Goal: Transaction & Acquisition: Download file/media

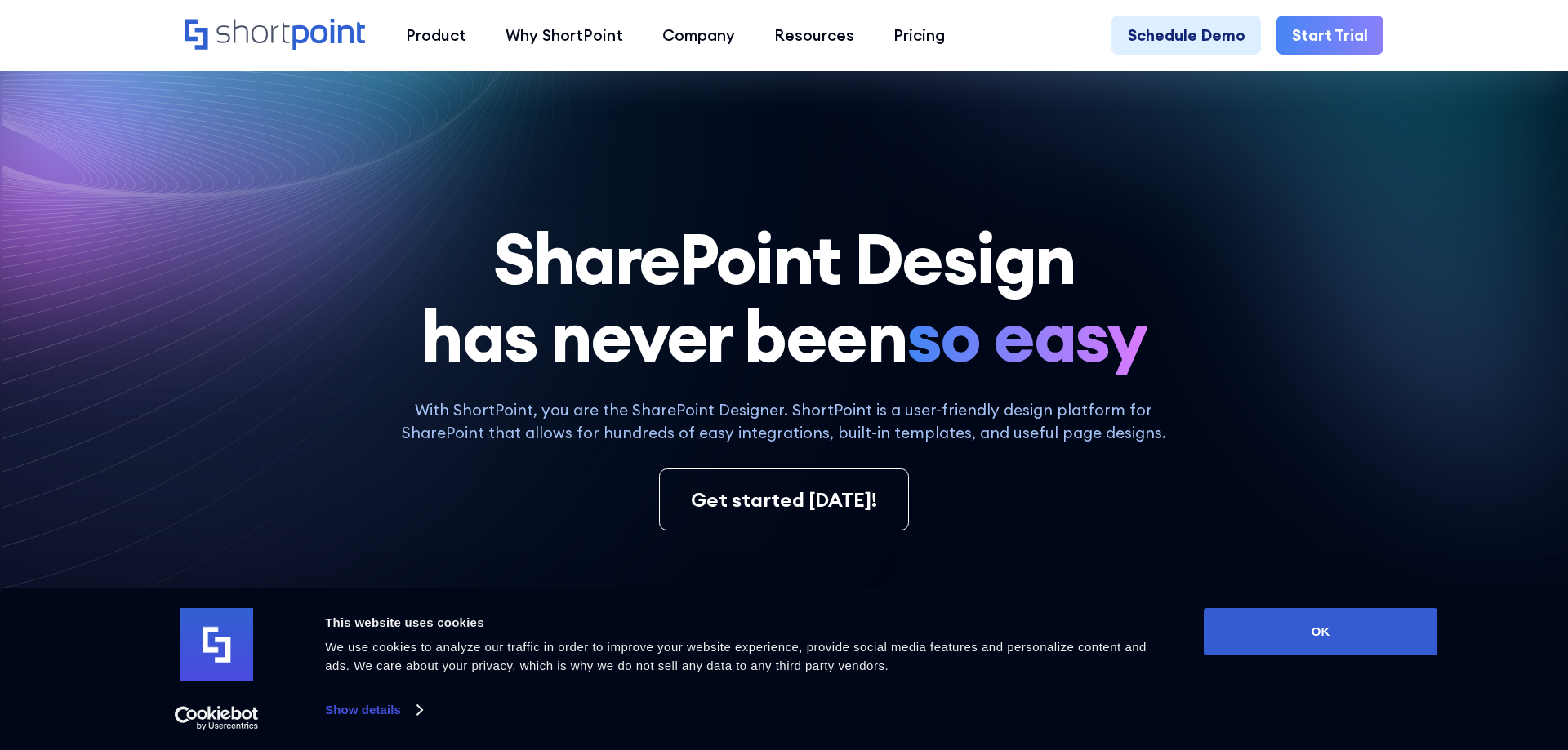
scroll to position [83, 0]
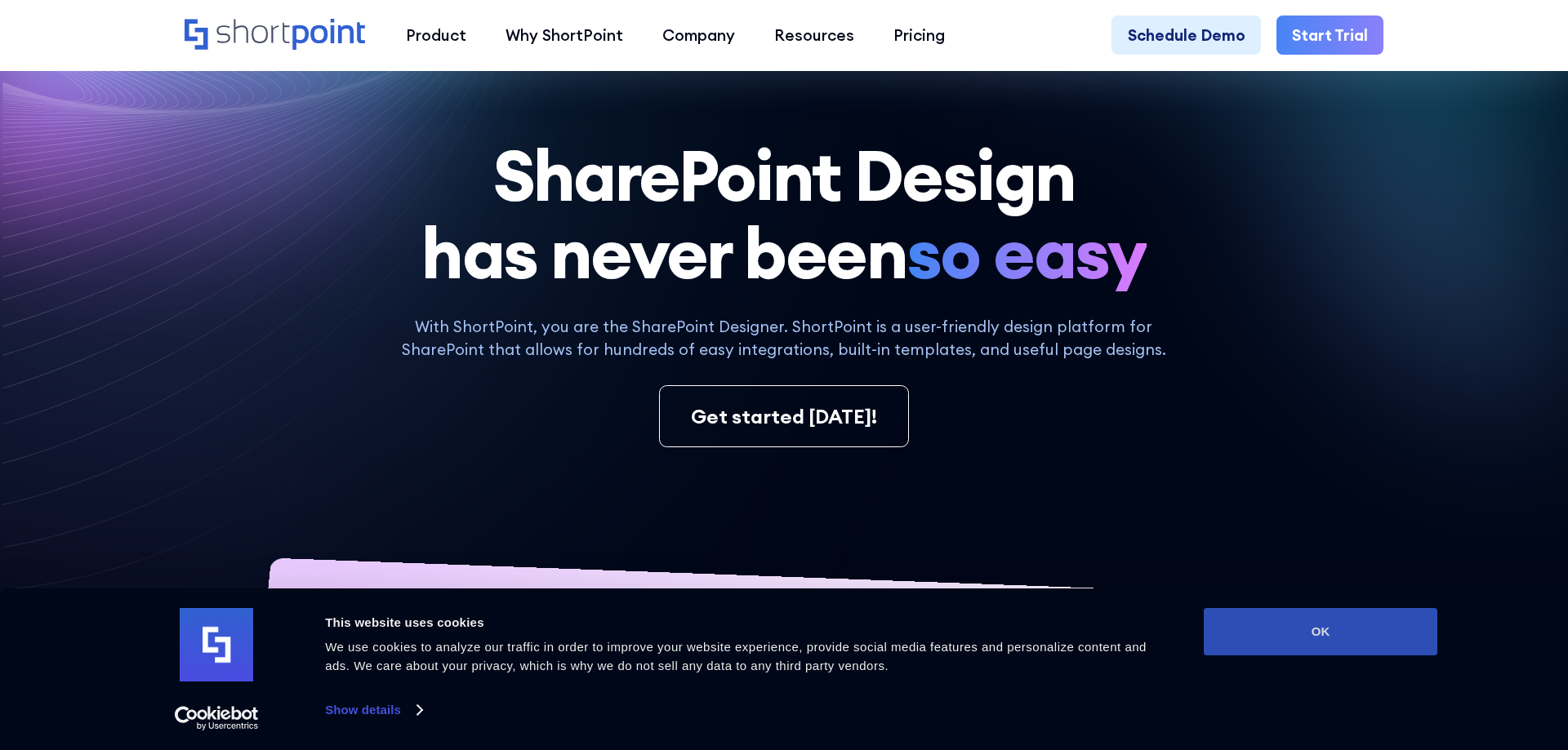
click at [1405, 643] on button "OK" at bounding box center [1320, 632] width 234 height 47
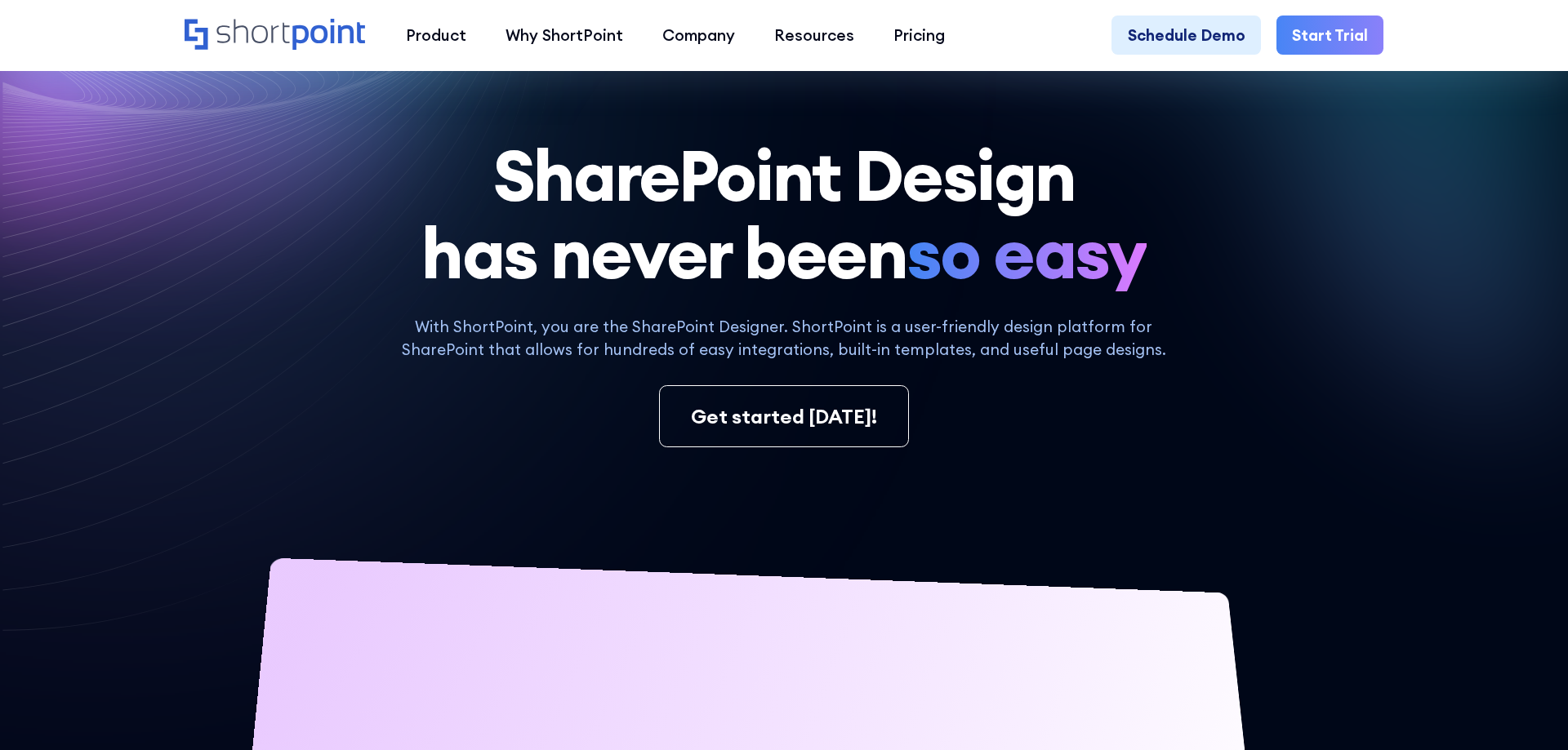
scroll to position [0, 0]
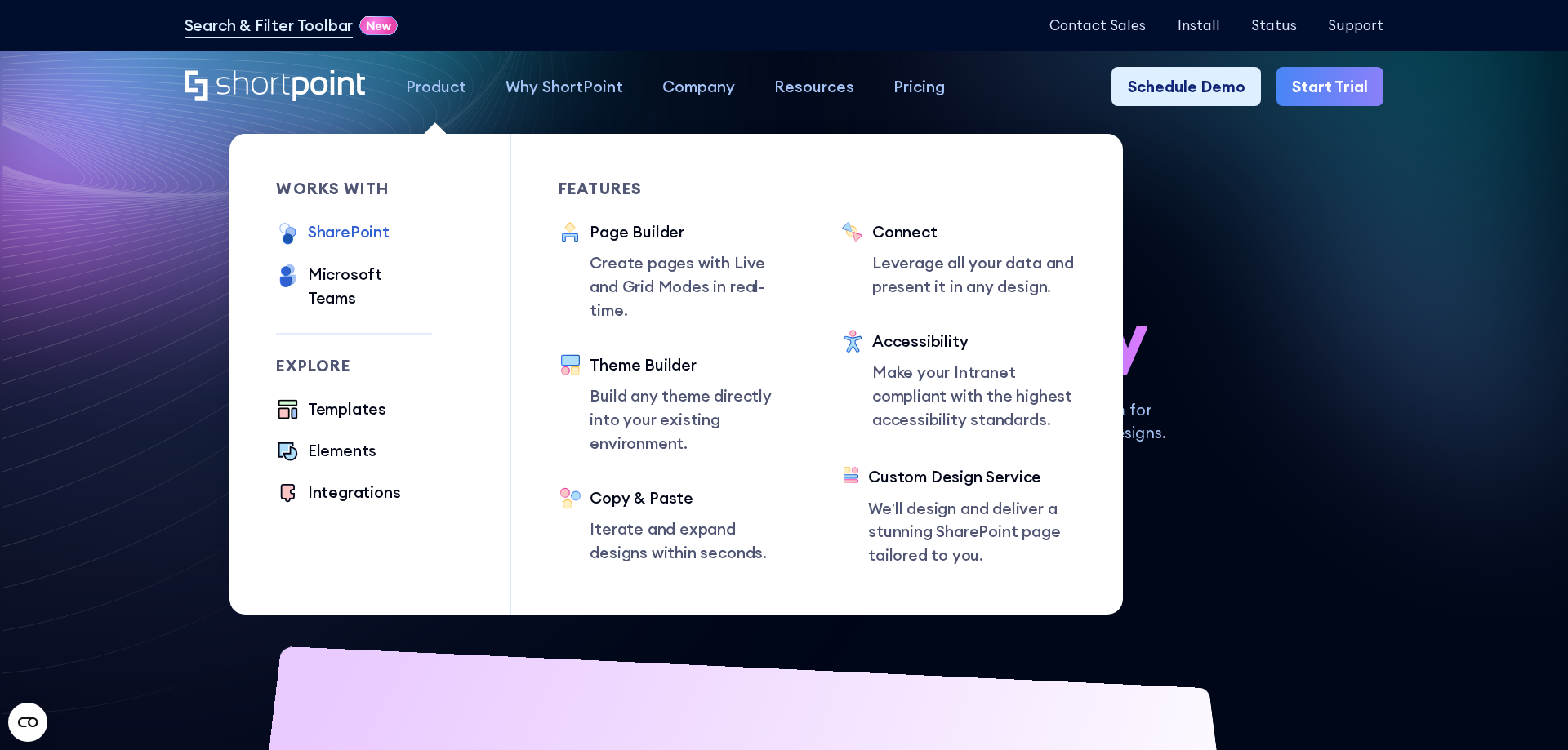
click at [349, 236] on div "SharePoint" at bounding box center [349, 232] width 82 height 24
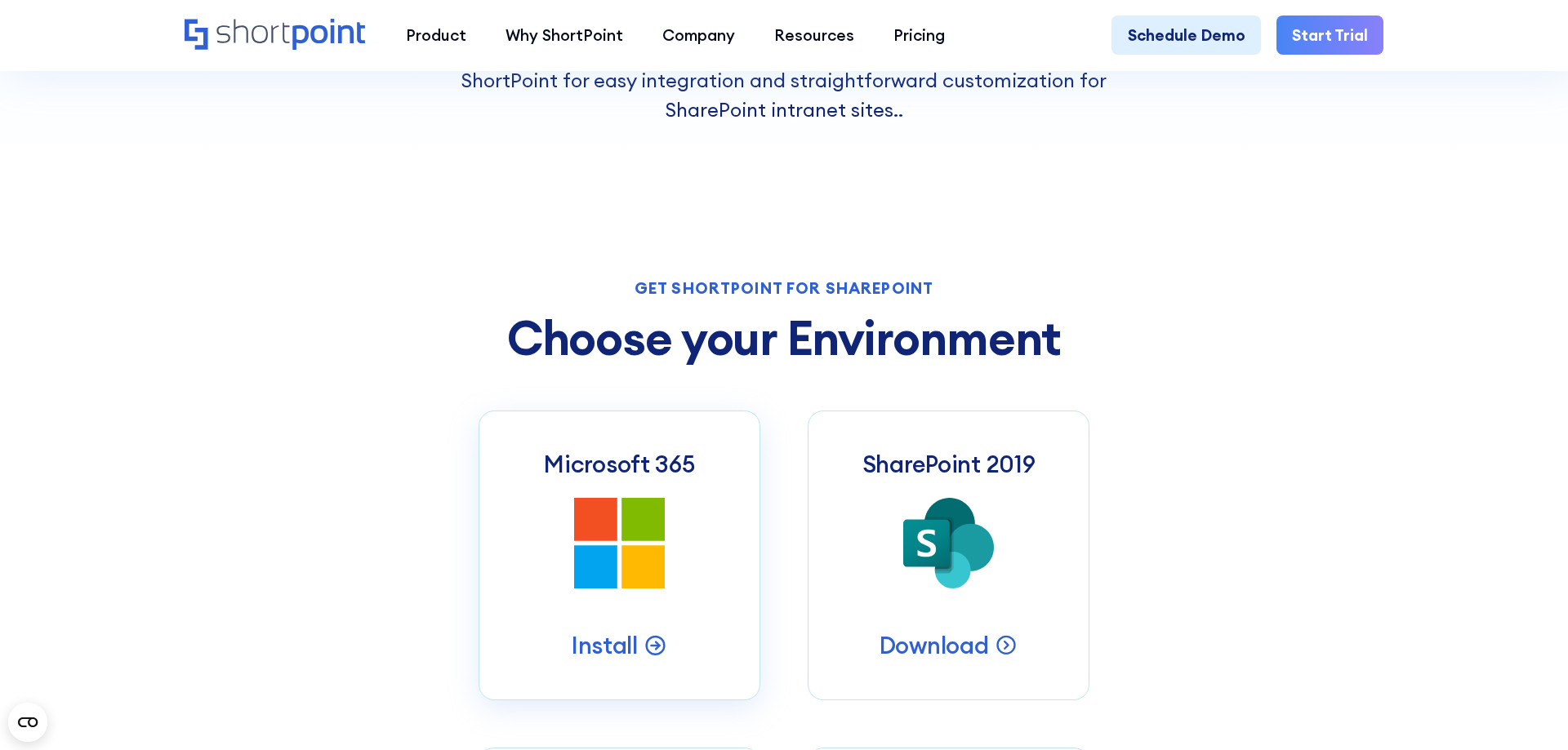
scroll to position [833, 0]
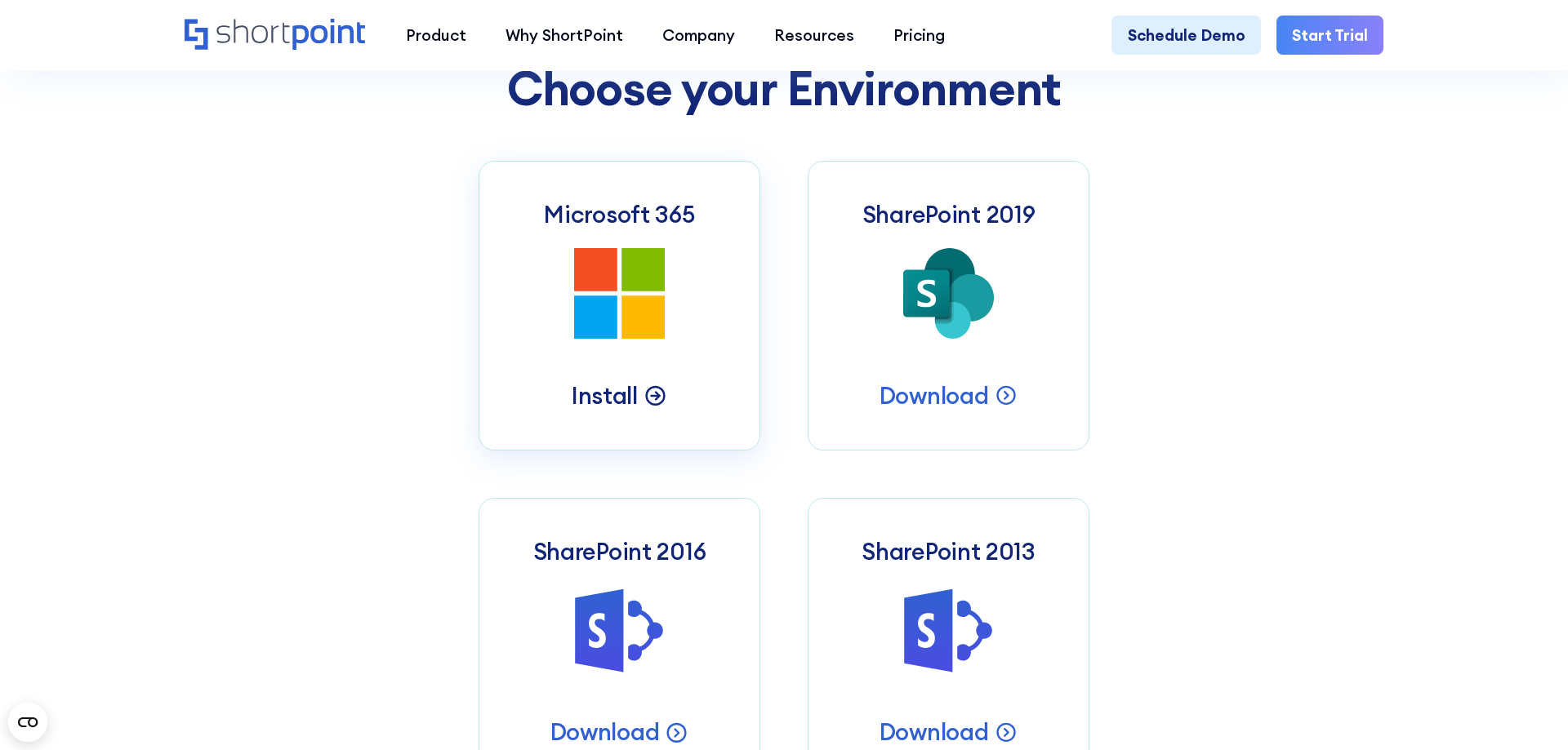
click at [601, 390] on p "Install" at bounding box center [605, 396] width 66 height 30
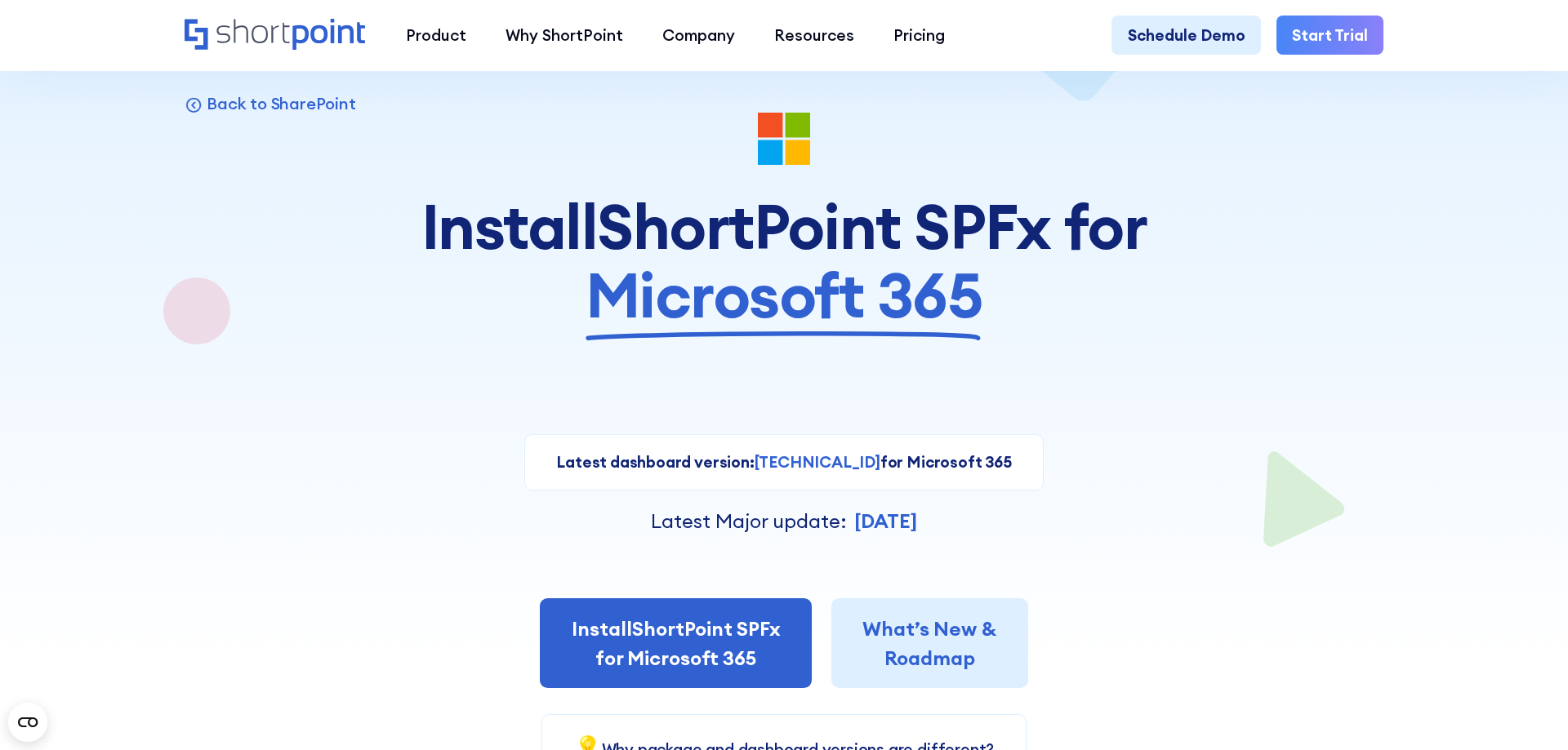
scroll to position [167, 0]
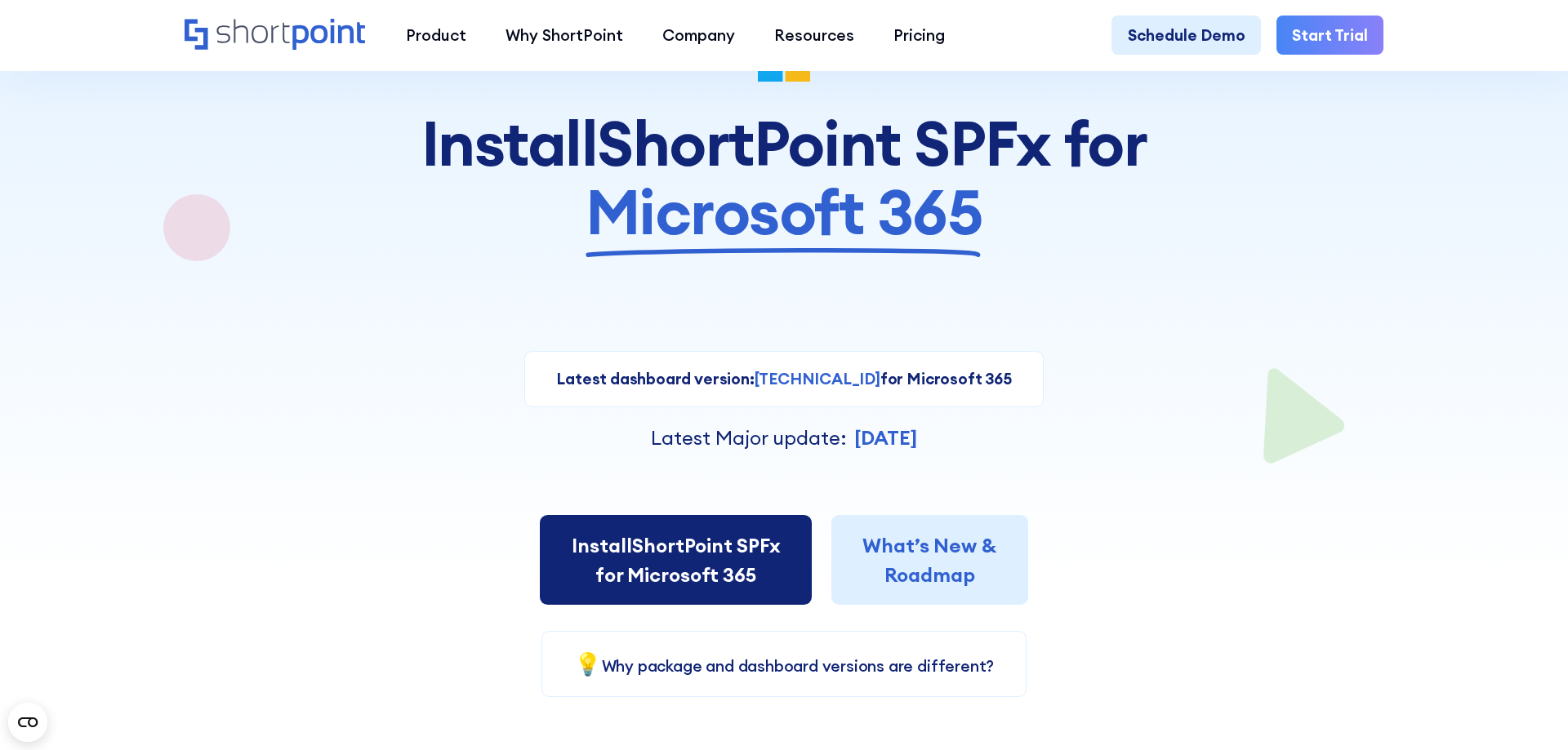
click at [629, 562] on link "Install ShortPoint SPFx for Microsoft 365" at bounding box center [676, 560] width 272 height 90
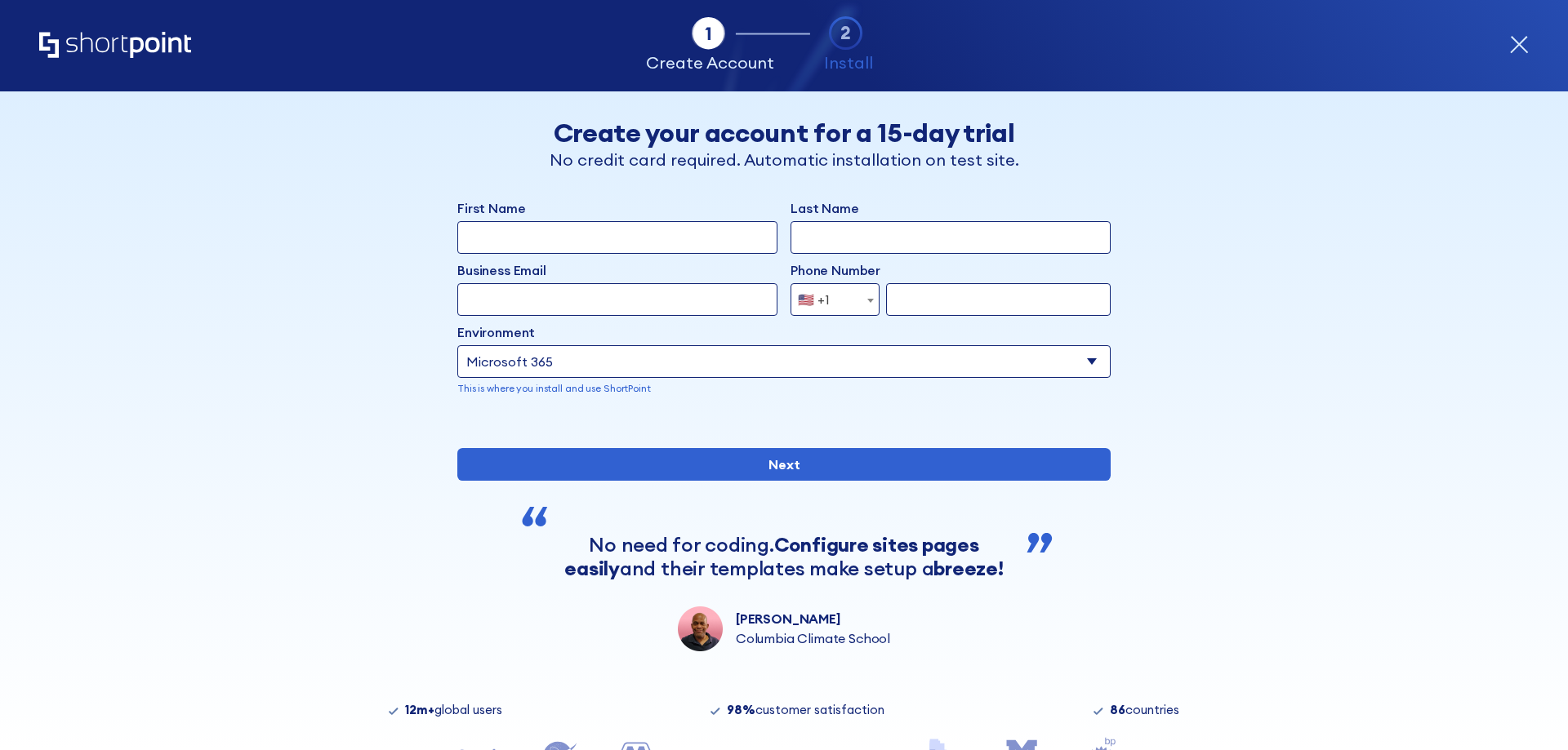
select select "Microsoft 365"
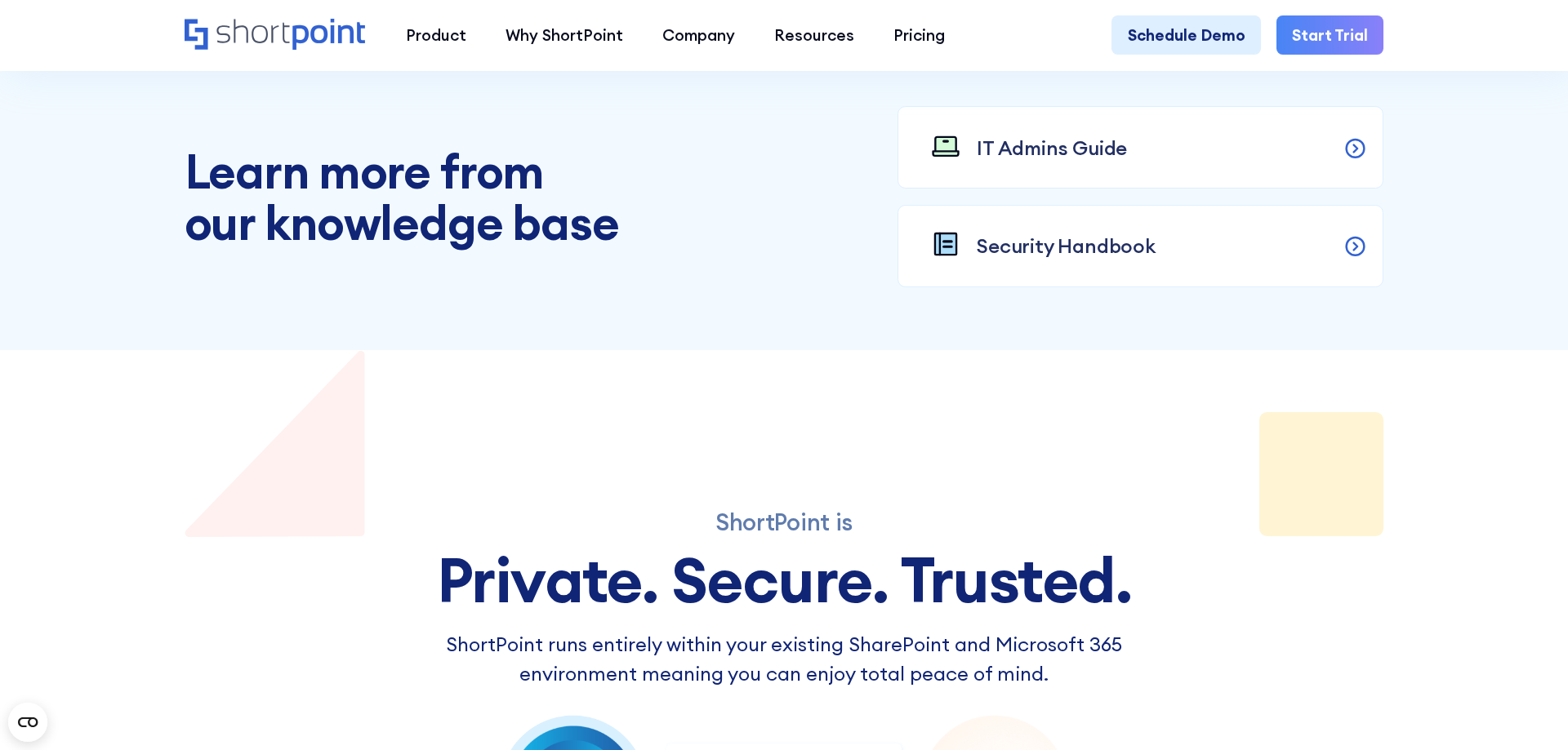
scroll to position [2082, 0]
